Goal: Navigation & Orientation: Find specific page/section

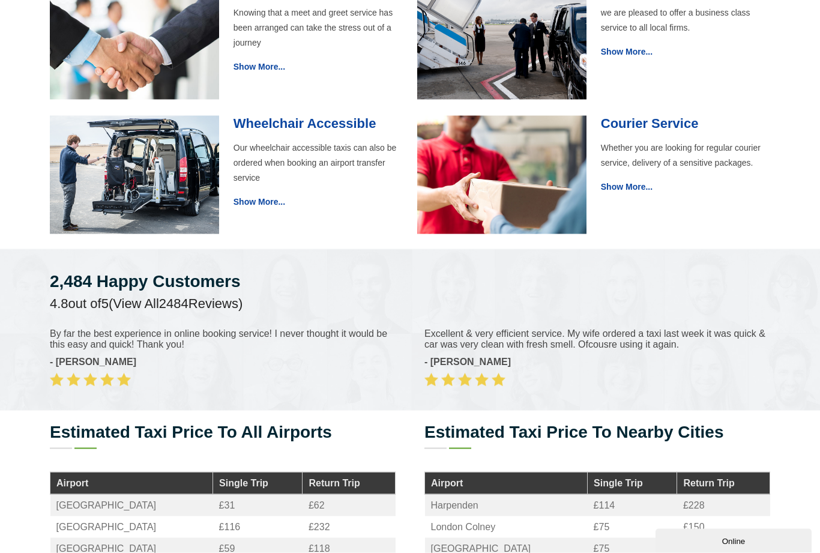
scroll to position [1302, 0]
click at [263, 202] on link "Show More..." at bounding box center [259, 201] width 52 height 10
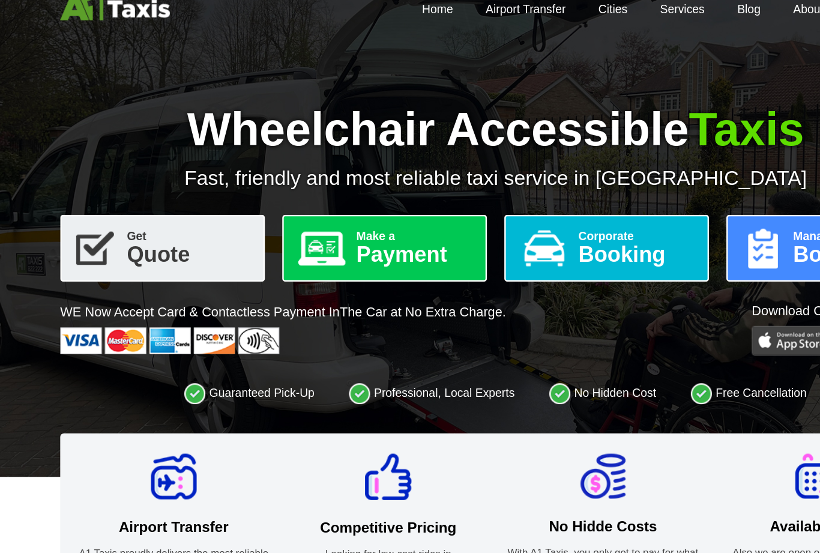
click at [638, 314] on img at bounding box center [655, 326] width 67 height 25
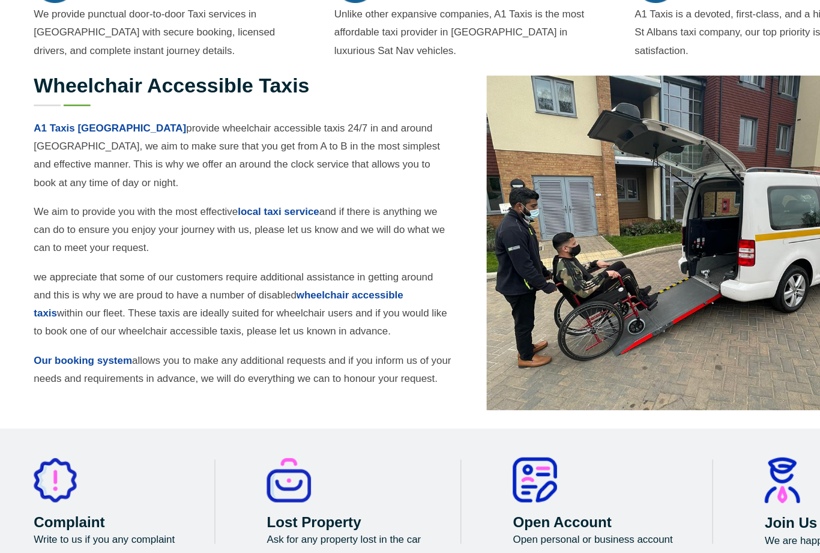
scroll to position [558, 0]
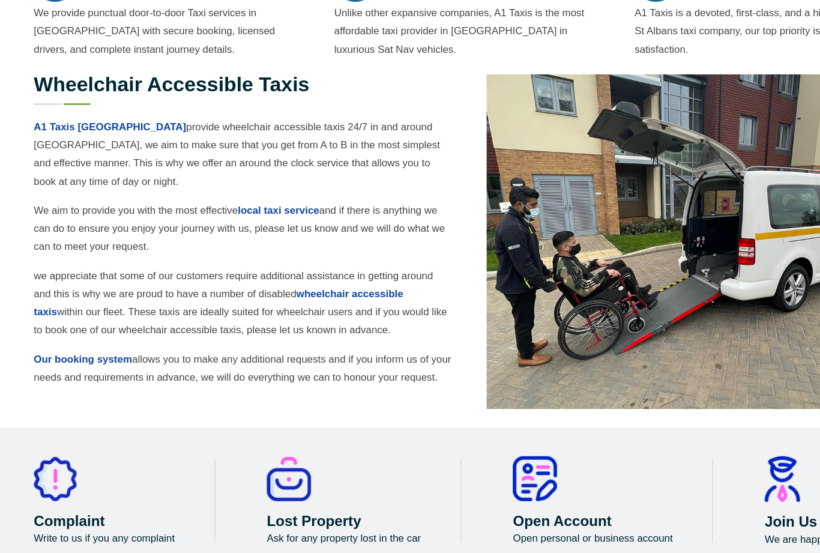
click at [301, 302] on link "wheelchair accessible taxis" at bounding box center [202, 314] width 305 height 25
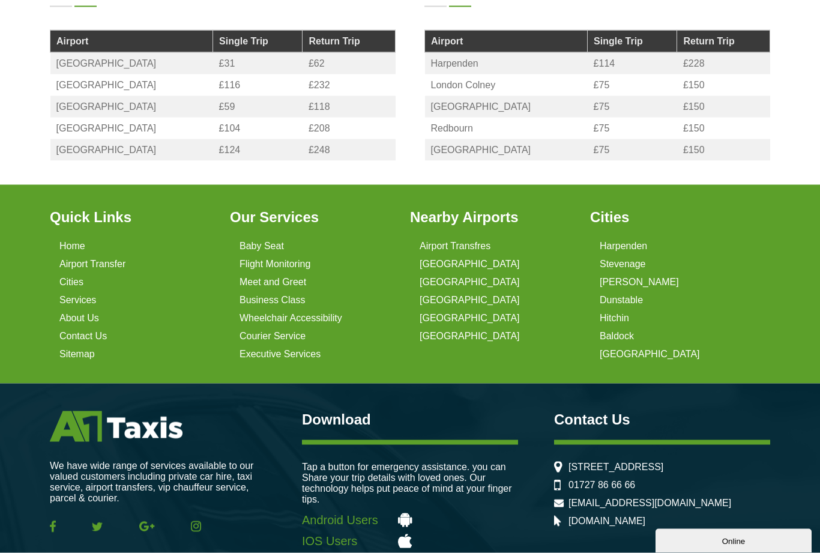
scroll to position [1743, 0]
click at [325, 323] on link "Wheelchair Accessibility" at bounding box center [290, 317] width 103 height 11
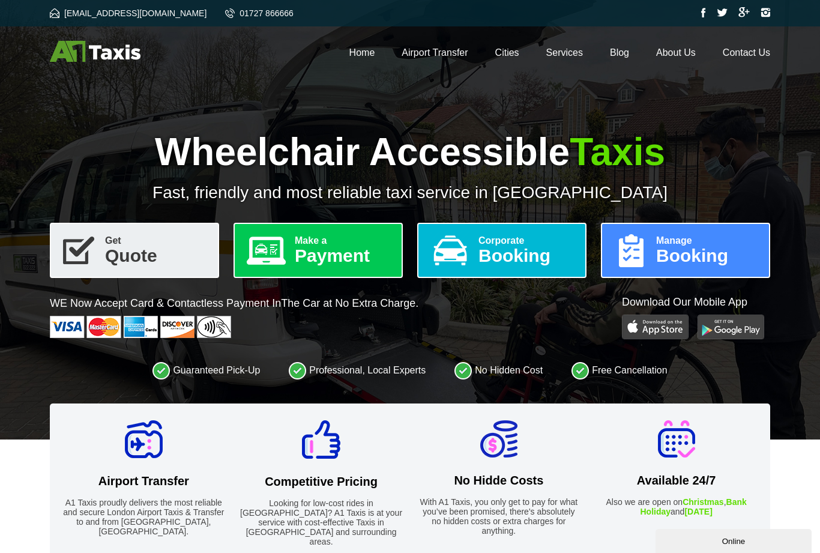
click at [765, 16] on img at bounding box center [765, 13] width 10 height 10
click at [761, 16] on img at bounding box center [765, 13] width 10 height 10
click at [766, 14] on img at bounding box center [765, 13] width 10 height 10
click at [698, 19] on div "[EMAIL_ADDRESS][DOMAIN_NAME] 01727 866666" at bounding box center [410, 13] width 720 height 12
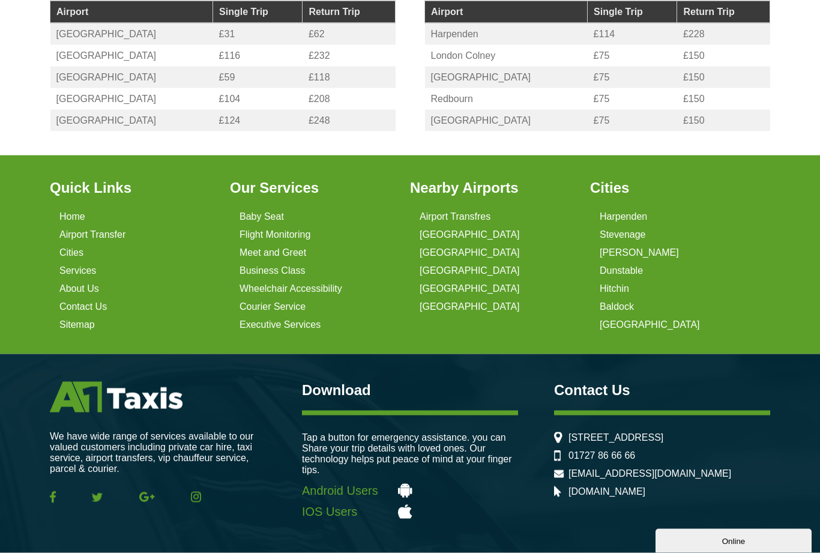
scroll to position [1784, 0]
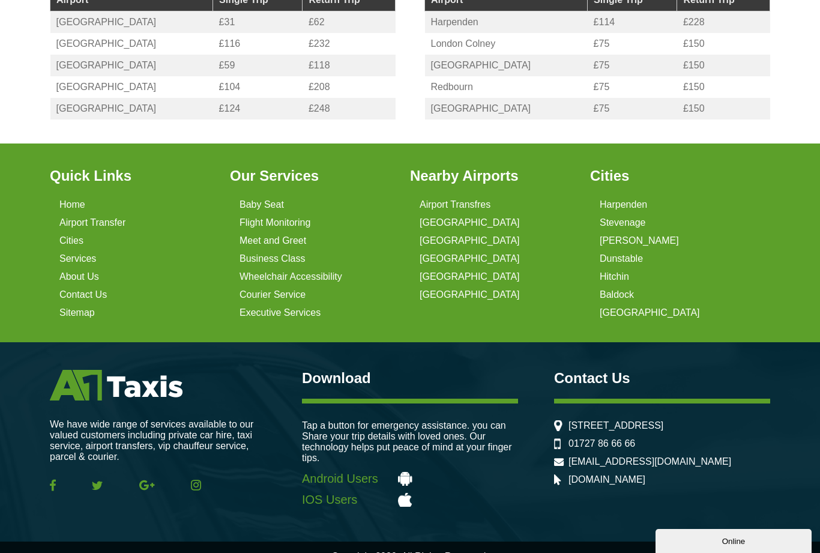
click at [196, 490] on img at bounding box center [196, 484] width 10 height 11
